Goal: Information Seeking & Learning: Learn about a topic

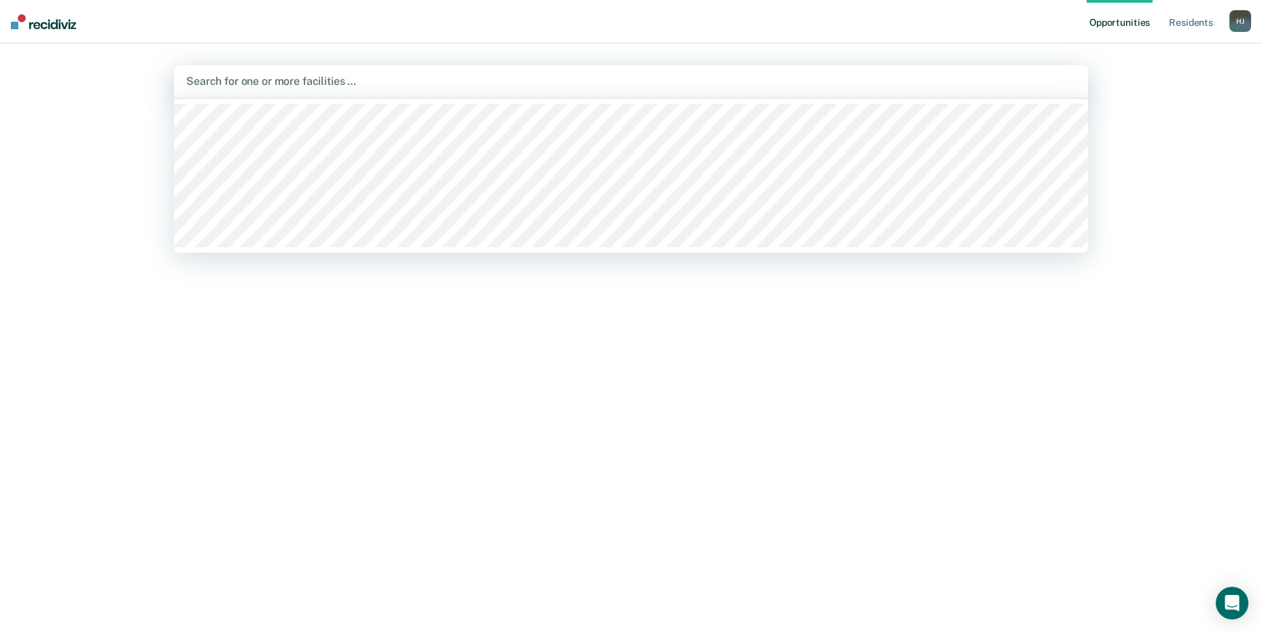
click at [290, 82] on div at bounding box center [631, 81] width 890 height 16
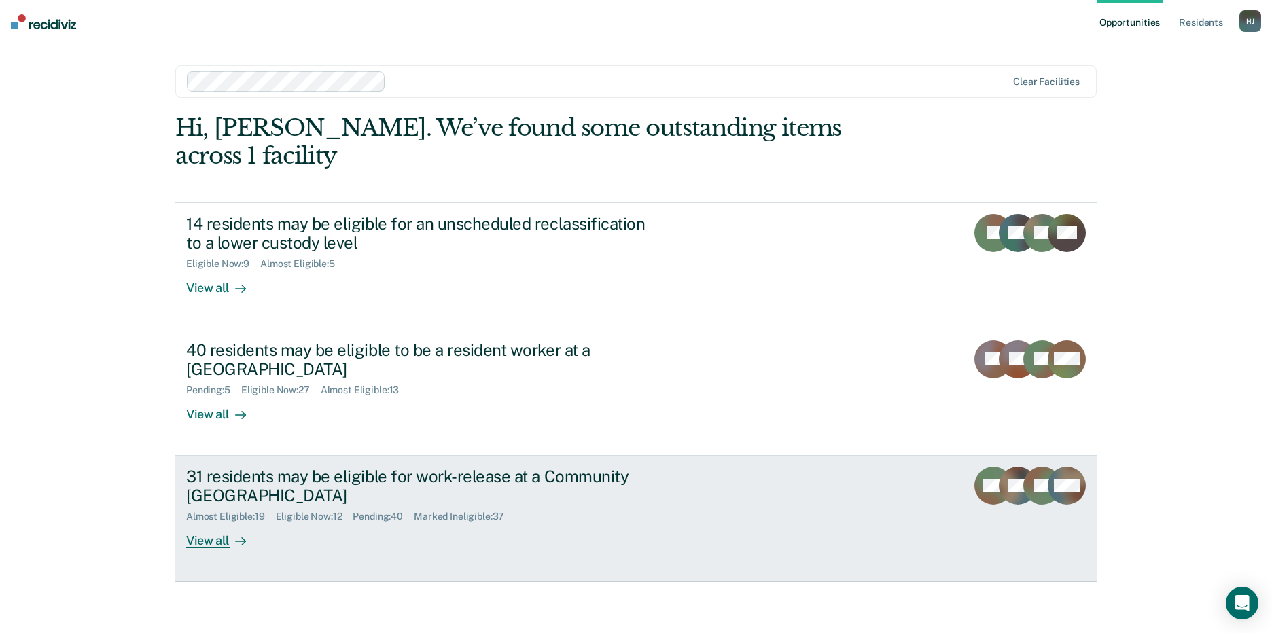
click at [379, 468] on div "31 residents may be eligible for work-release at a Community [GEOGRAPHIC_DATA]" at bounding box center [424, 486] width 477 height 39
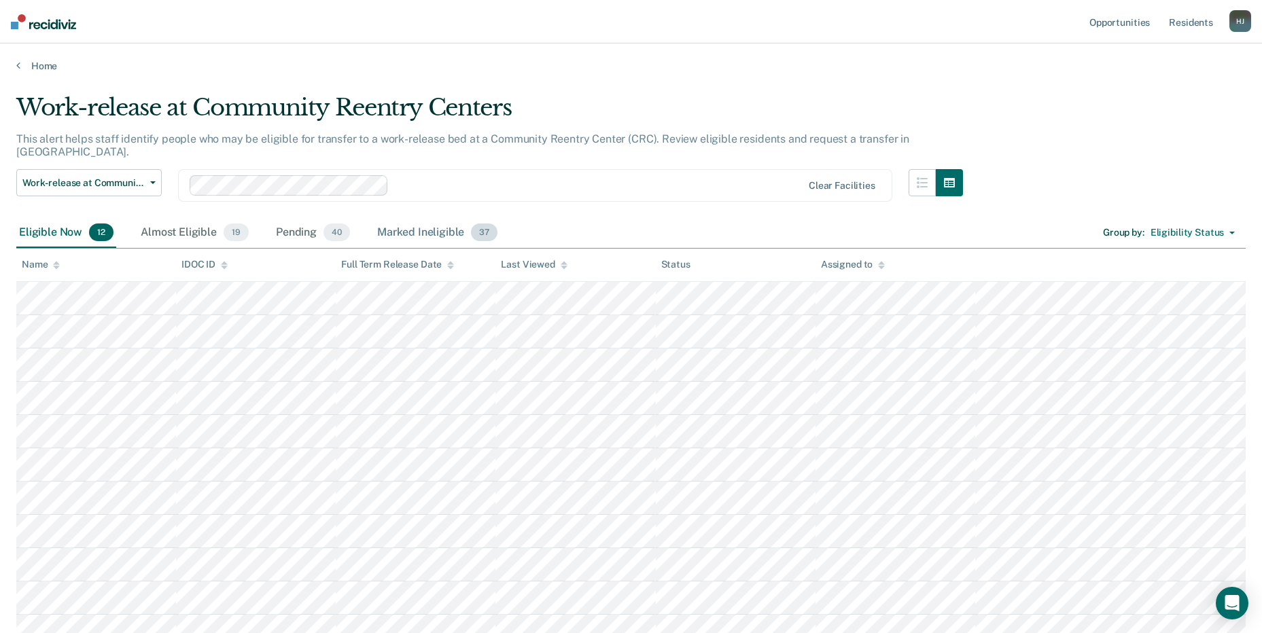
click at [455, 218] on div "Marked Ineligible 37" at bounding box center [437, 233] width 126 height 30
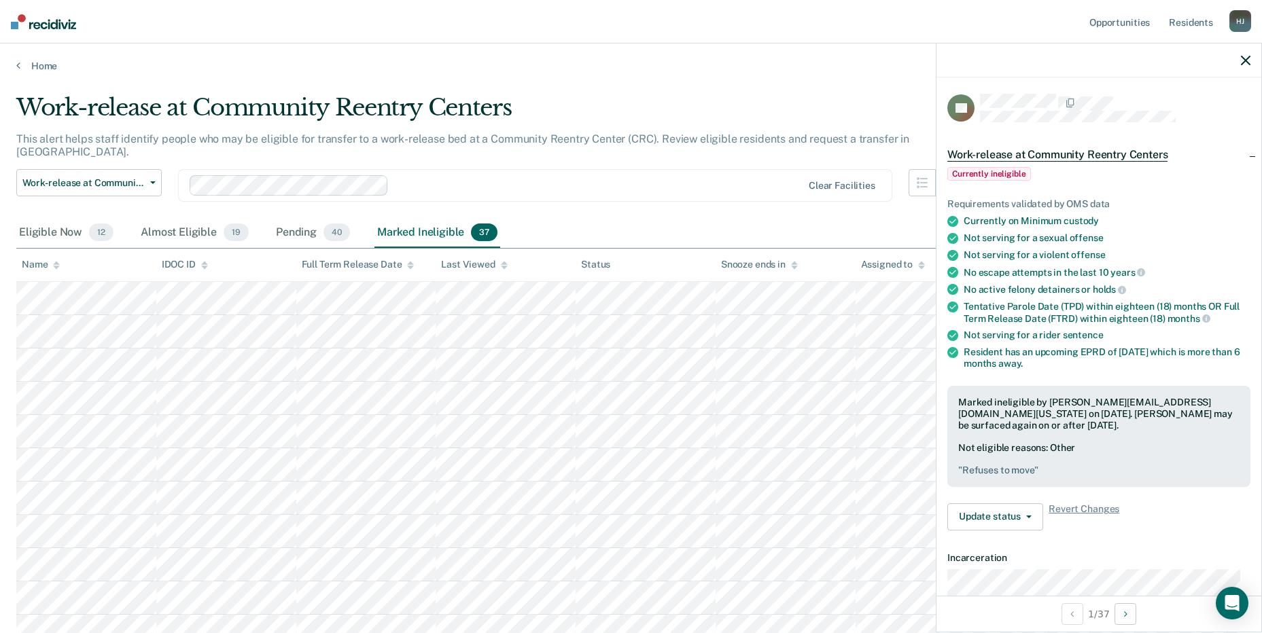
click at [1243, 63] on icon "button" at bounding box center [1246, 61] width 10 height 10
click at [1246, 58] on icon "button" at bounding box center [1246, 61] width 10 height 10
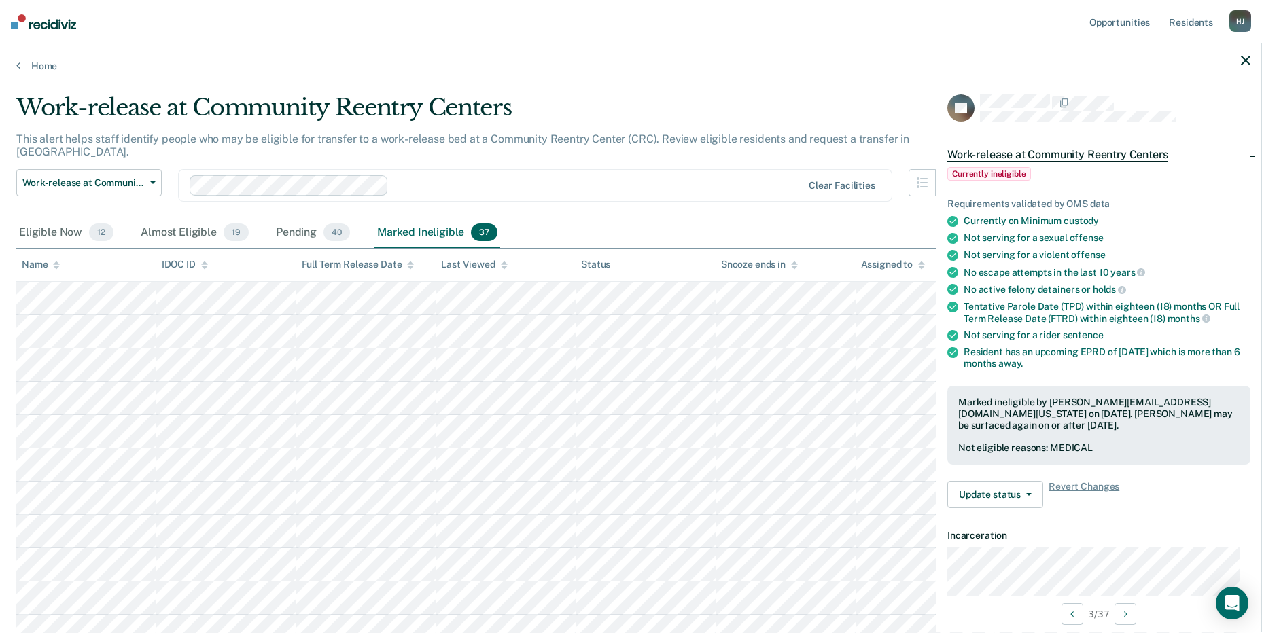
click at [1242, 62] on icon "button" at bounding box center [1246, 61] width 10 height 10
